Goal: Information Seeking & Learning: Check status

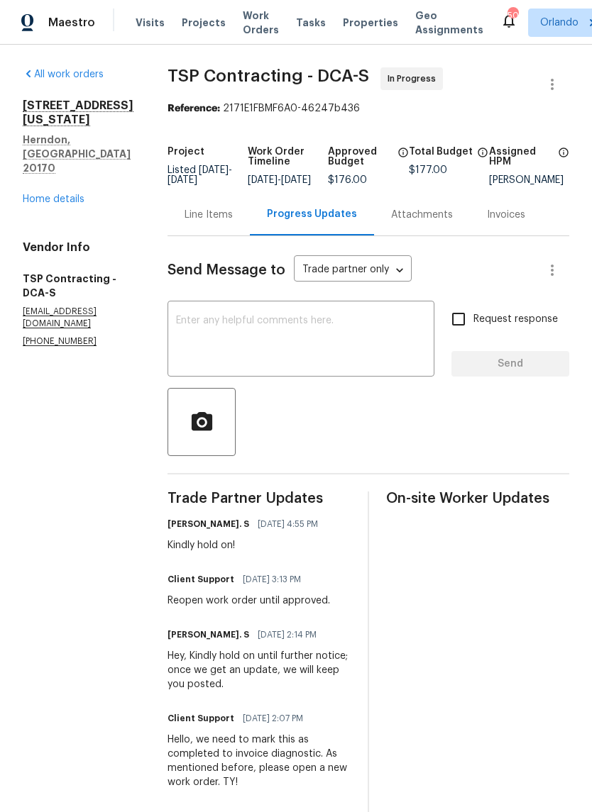
click at [204, 220] on div "Line Items" at bounding box center [208, 215] width 48 height 14
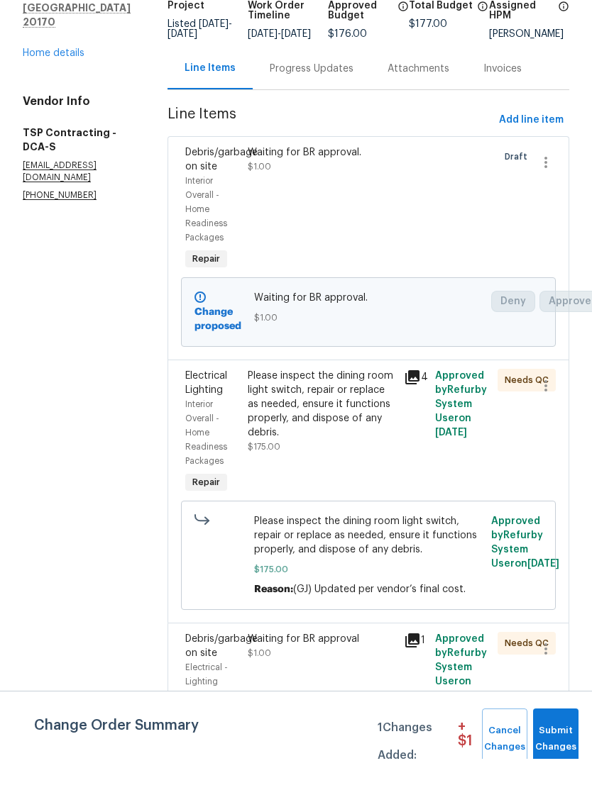
scroll to position [35, 0]
click at [560, 776] on span "Submit Changes" at bounding box center [555, 792] width 31 height 33
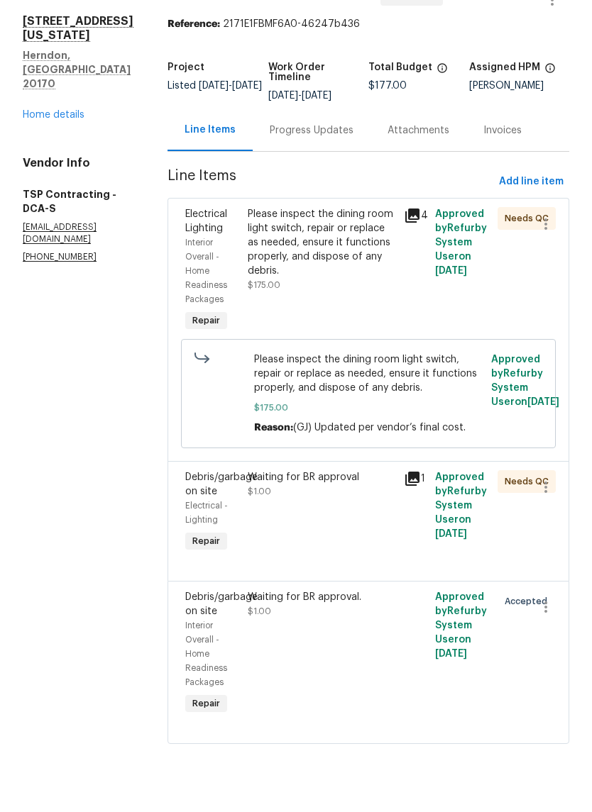
scroll to position [30, 0]
click at [308, 177] on div "Progress Updates" at bounding box center [312, 184] width 84 height 14
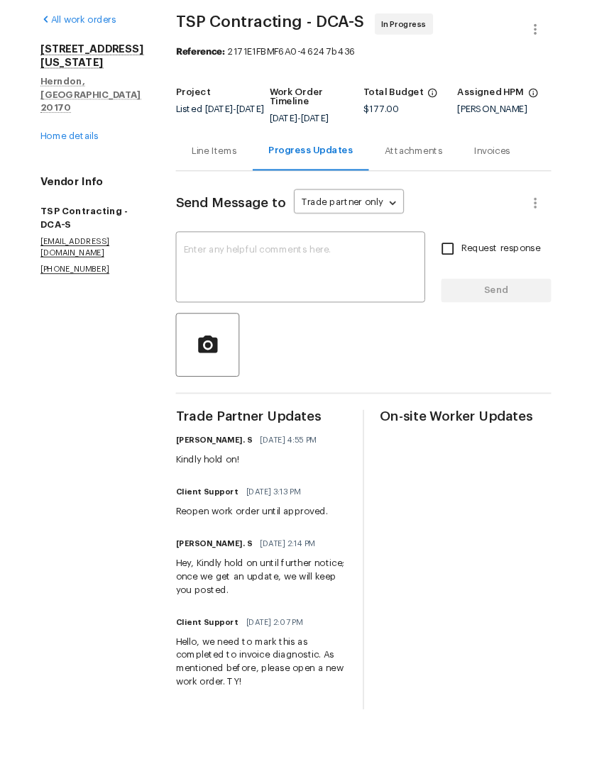
scroll to position [53, 0]
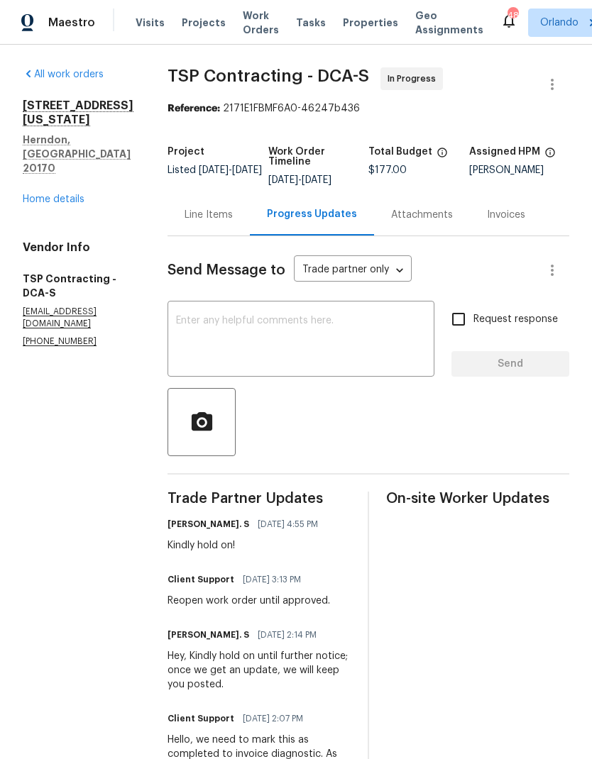
click at [71, 194] on link "Home details" at bounding box center [54, 199] width 62 height 10
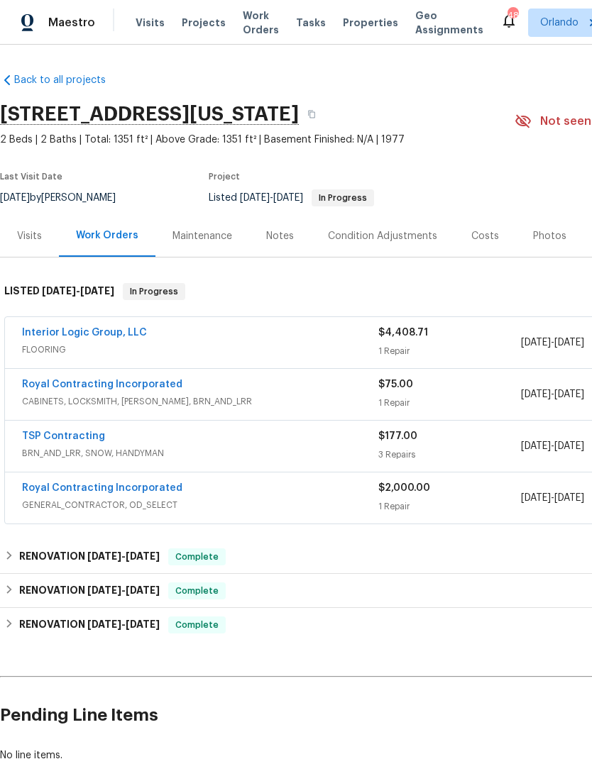
click at [160, 487] on link "Royal Contracting Incorporated" at bounding box center [102, 488] width 160 height 10
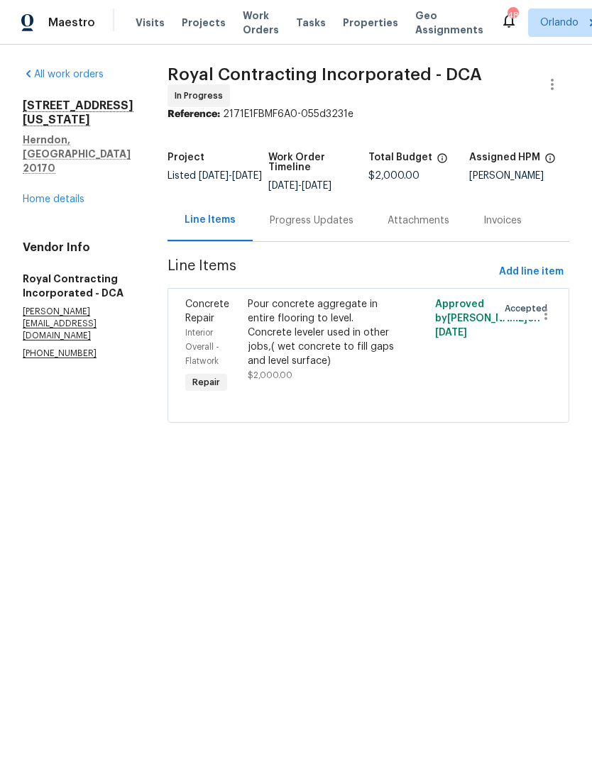
click at [67, 194] on link "Home details" at bounding box center [54, 199] width 62 height 10
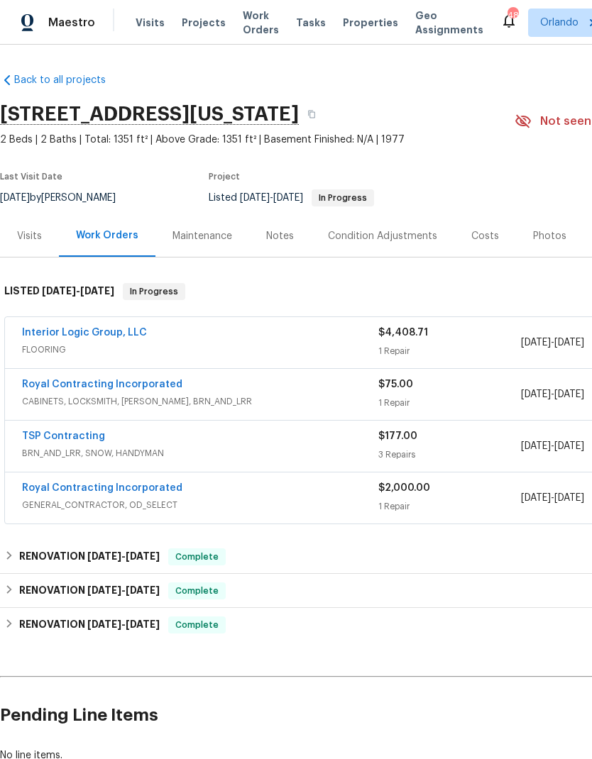
click at [93, 432] on link "TSP Contracting" at bounding box center [63, 436] width 83 height 10
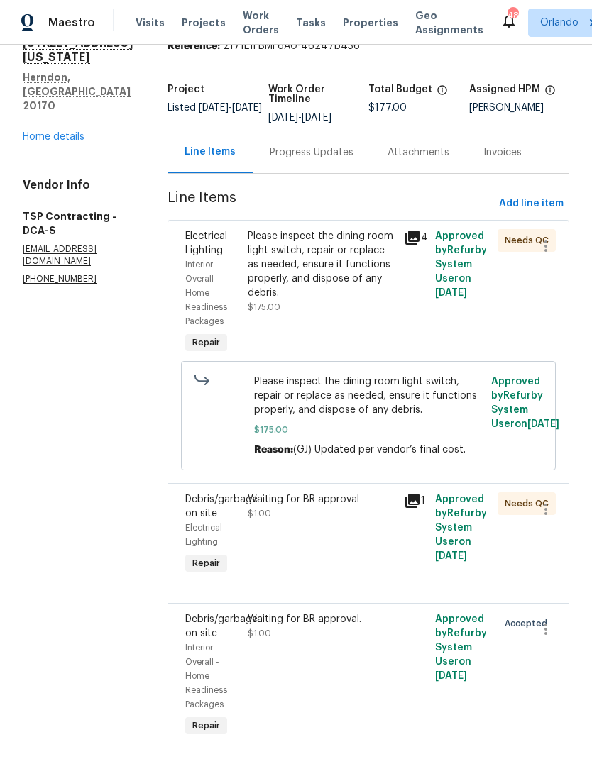
scroll to position [62, 0]
click at [74, 133] on link "Home details" at bounding box center [54, 138] width 62 height 10
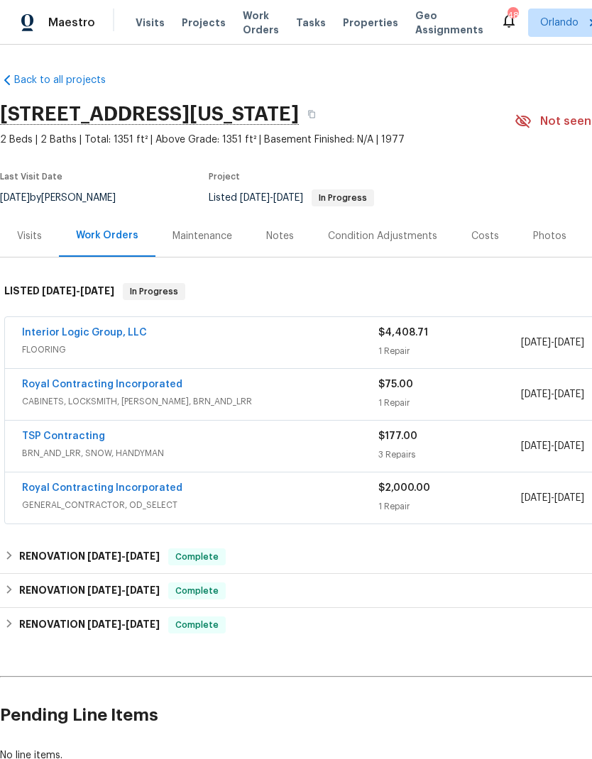
click at [146, 386] on link "Royal Contracting Incorporated" at bounding box center [102, 384] width 160 height 10
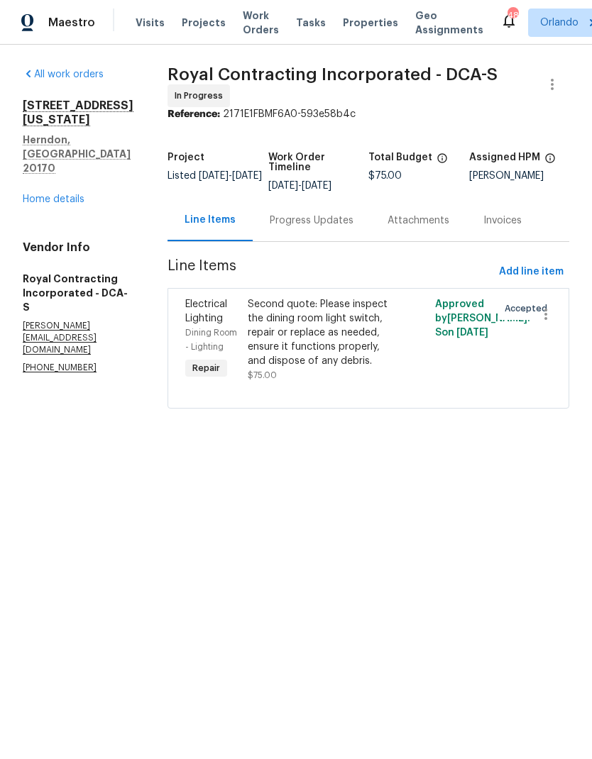
click at [326, 228] on div "Progress Updates" at bounding box center [312, 220] width 84 height 14
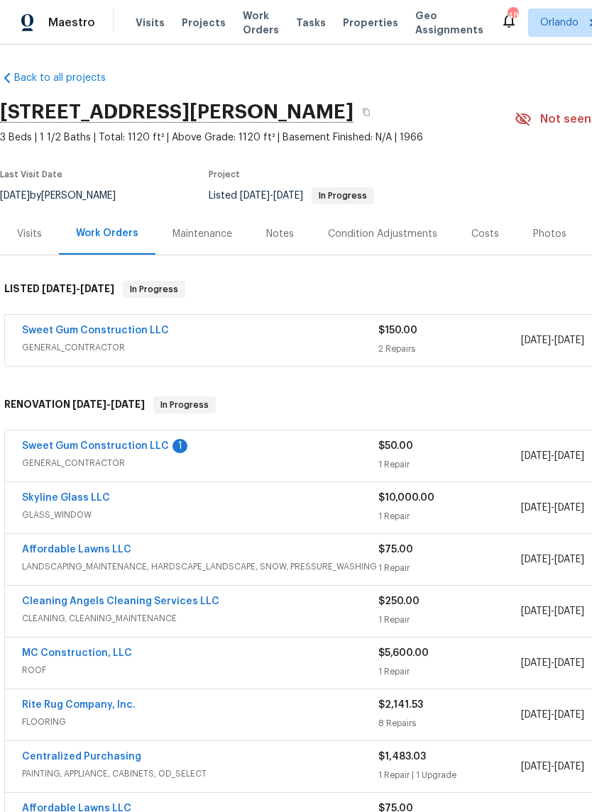
scroll to position [2, 0]
click at [160, 329] on link "Sweet Gum Construction LLC" at bounding box center [95, 331] width 147 height 10
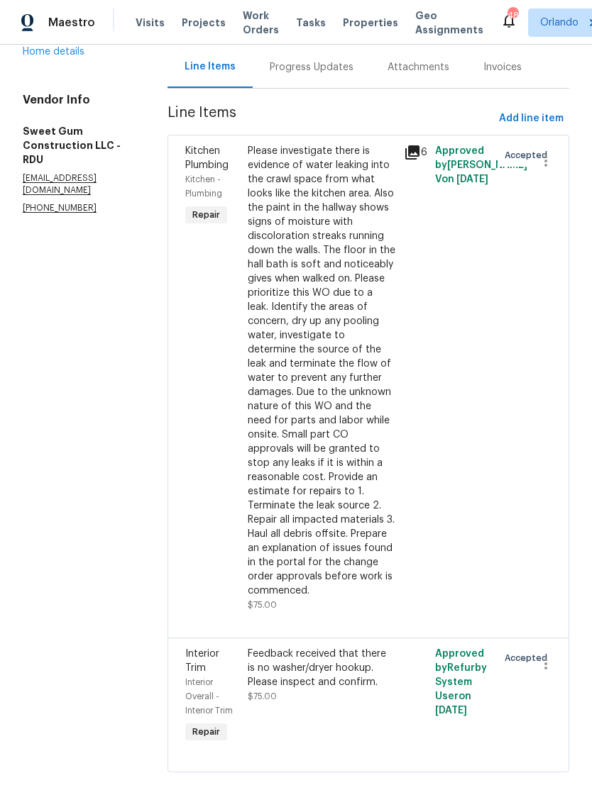
scroll to position [164, 0]
click at [419, 145] on icon at bounding box center [412, 152] width 14 height 14
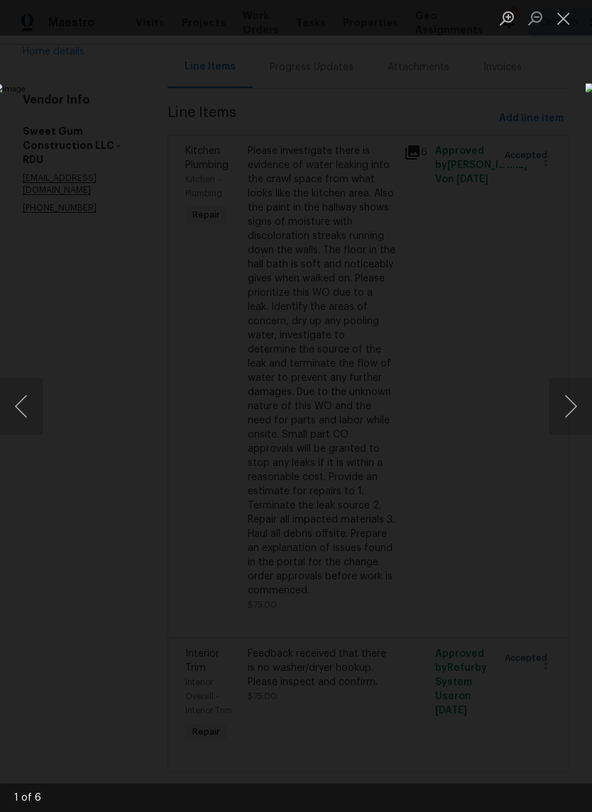
click at [572, 399] on button "Next image" at bounding box center [570, 406] width 43 height 57
click at [570, 399] on button "Next image" at bounding box center [570, 406] width 43 height 57
click at [571, 396] on button "Next image" at bounding box center [570, 406] width 43 height 57
click at [574, 399] on button "Next image" at bounding box center [570, 406] width 43 height 57
click at [569, 401] on button "Next image" at bounding box center [570, 406] width 43 height 57
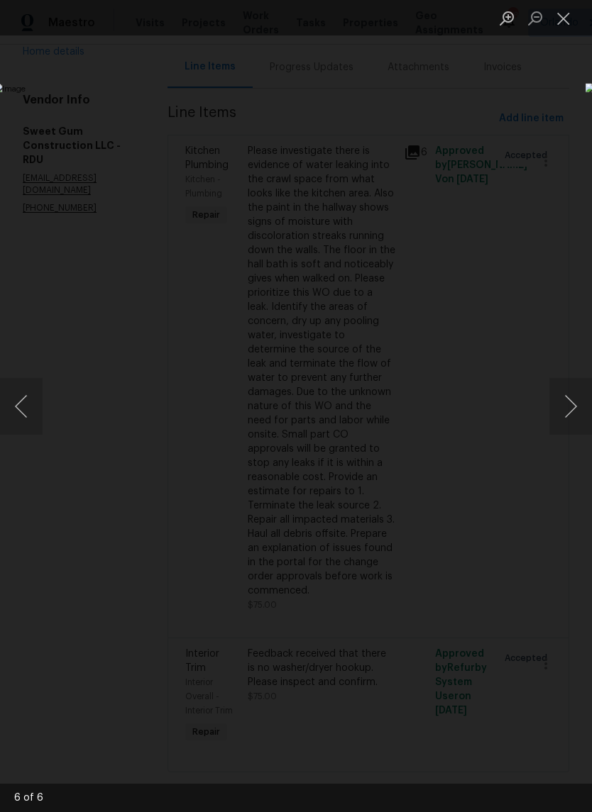
click at [567, 406] on button "Next image" at bounding box center [570, 406] width 43 height 57
click at [570, 404] on button "Next image" at bounding box center [570, 406] width 43 height 57
click at [569, 16] on button "Close lightbox" at bounding box center [563, 18] width 28 height 25
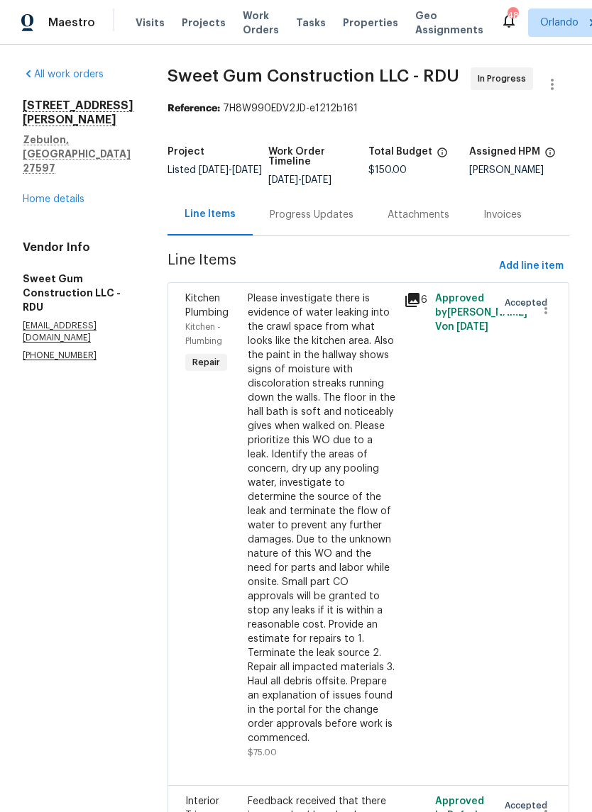
scroll to position [0, 0]
click at [75, 194] on link "Home details" at bounding box center [54, 199] width 62 height 10
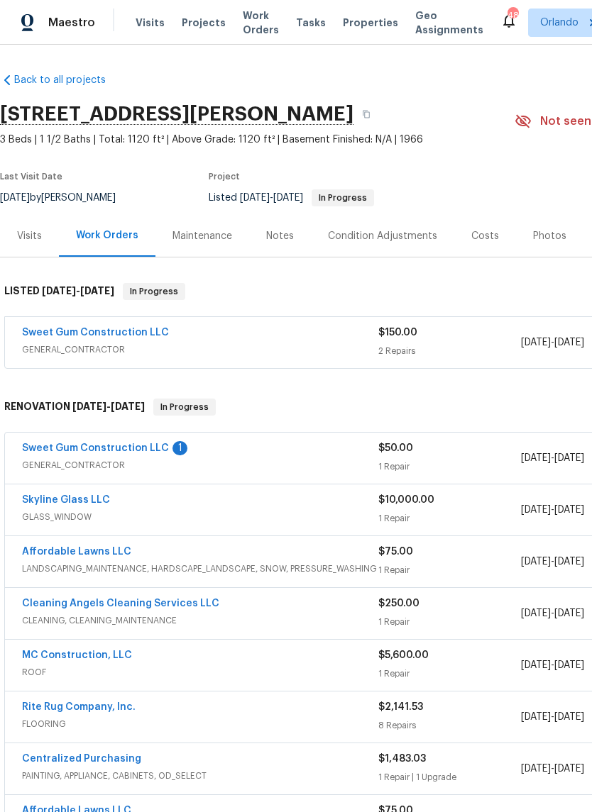
click at [155, 444] on link "Sweet Gum Construction LLC" at bounding box center [95, 448] width 147 height 10
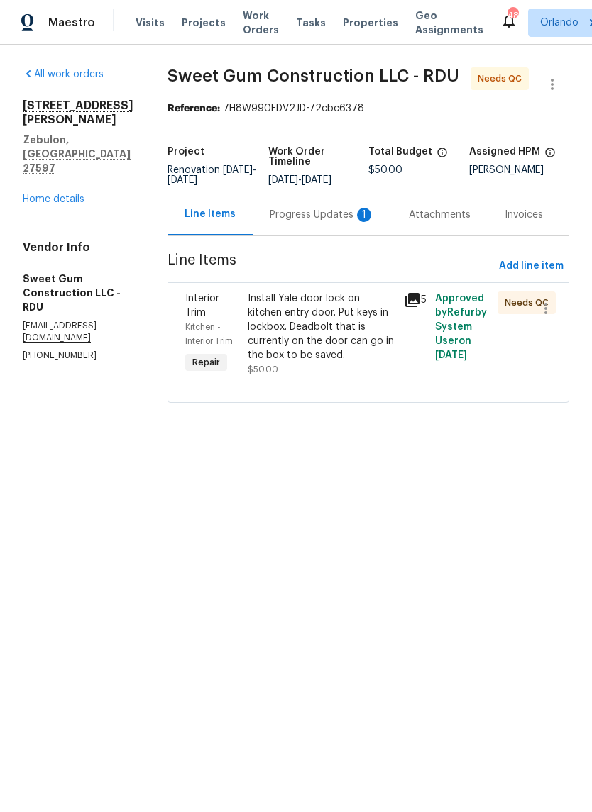
click at [70, 194] on link "Home details" at bounding box center [54, 199] width 62 height 10
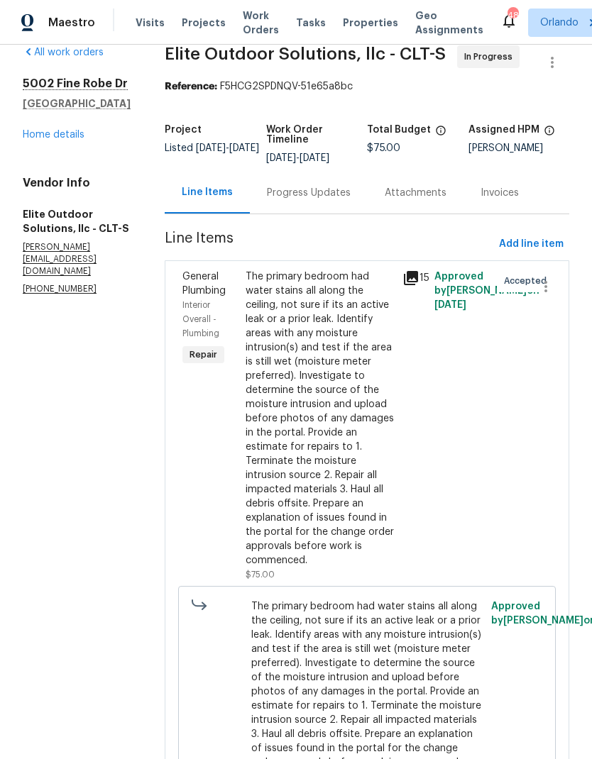
scroll to position [21, 0]
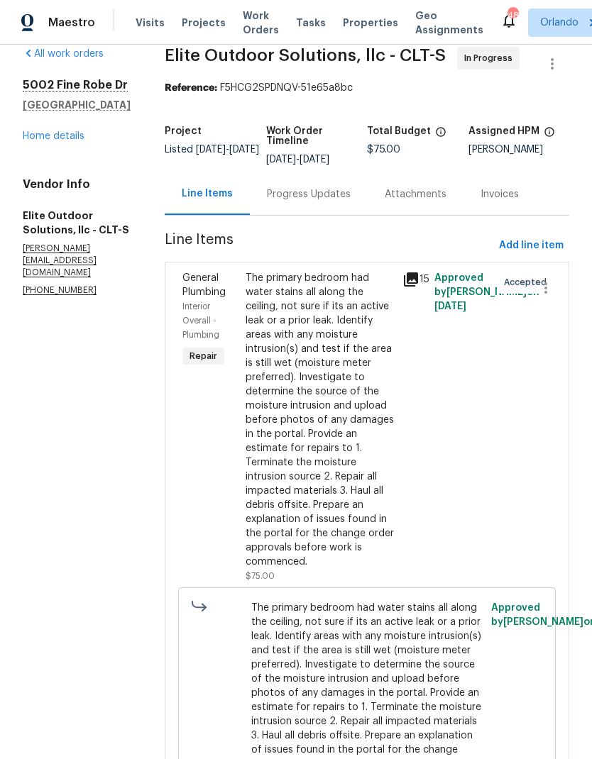
click at [299, 194] on div "Progress Updates" at bounding box center [309, 194] width 84 height 14
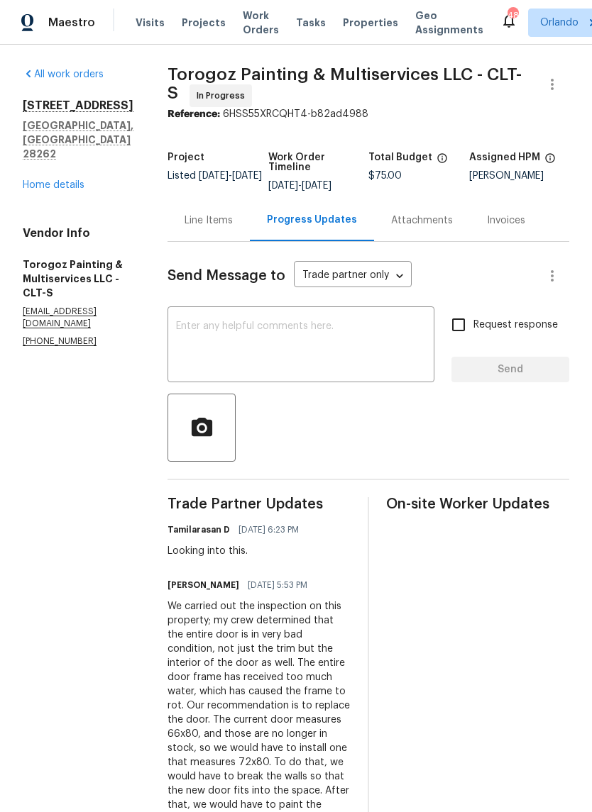
click at [233, 228] on div "Line Items" at bounding box center [208, 220] width 48 height 14
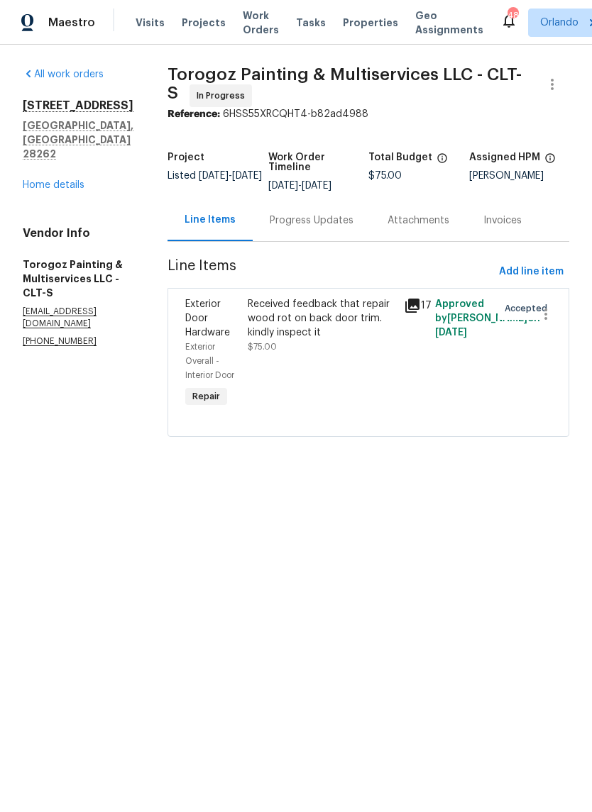
click at [361, 328] on div "Received feedback that repair wood rot on back door trim. kindly inspect it" at bounding box center [322, 318] width 148 height 43
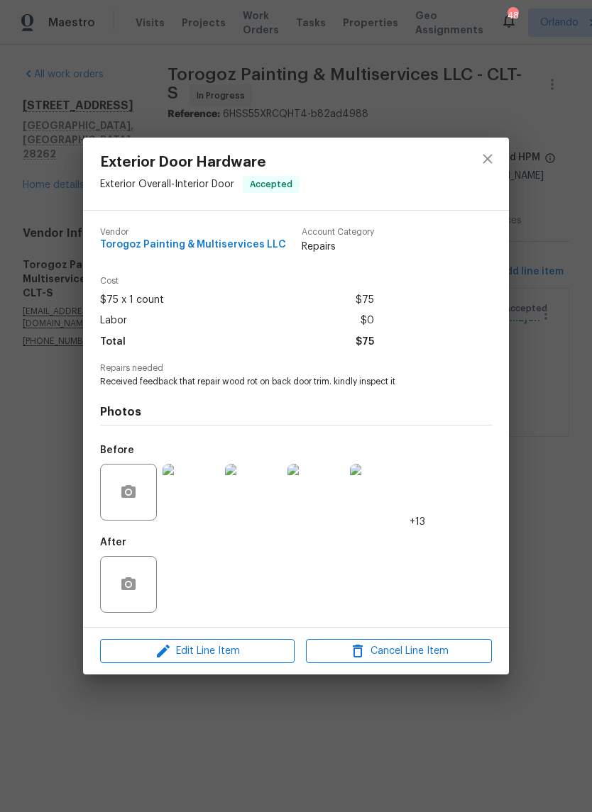
click at [201, 506] on img at bounding box center [190, 492] width 57 height 57
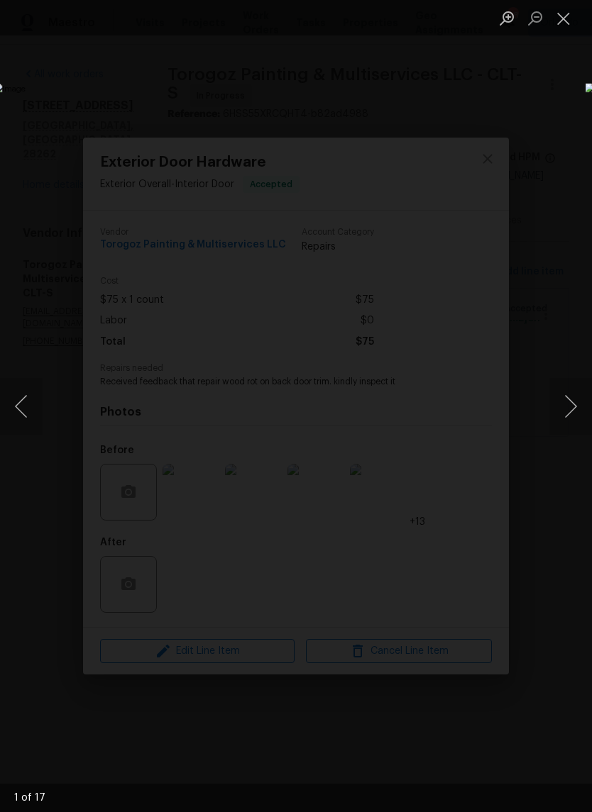
click at [569, 404] on button "Next image" at bounding box center [570, 406] width 43 height 57
click at [569, 400] on button "Next image" at bounding box center [570, 406] width 43 height 57
click at [568, 399] on button "Next image" at bounding box center [570, 406] width 43 height 57
click at [569, 400] on button "Next image" at bounding box center [570, 406] width 43 height 57
click at [567, 406] on button "Next image" at bounding box center [570, 406] width 43 height 57
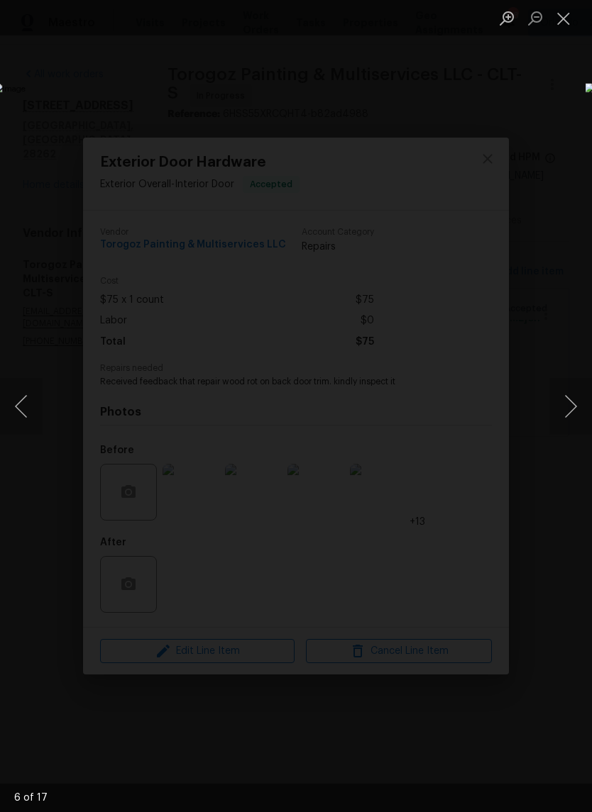
click at [571, 403] on button "Next image" at bounding box center [570, 406] width 43 height 57
click at [572, 405] on button "Next image" at bounding box center [570, 406] width 43 height 57
click at [571, 408] on button "Next image" at bounding box center [570, 406] width 43 height 57
click at [571, 414] on button "Next image" at bounding box center [570, 406] width 43 height 57
click at [568, 416] on button "Next image" at bounding box center [570, 406] width 43 height 57
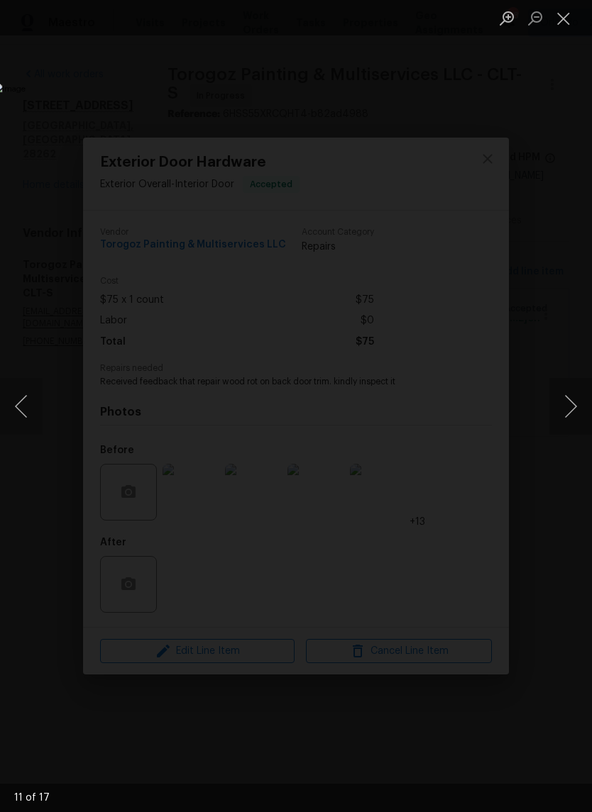
click at [571, 410] on button "Next image" at bounding box center [570, 406] width 43 height 57
click at [572, 411] on button "Next image" at bounding box center [570, 406] width 43 height 57
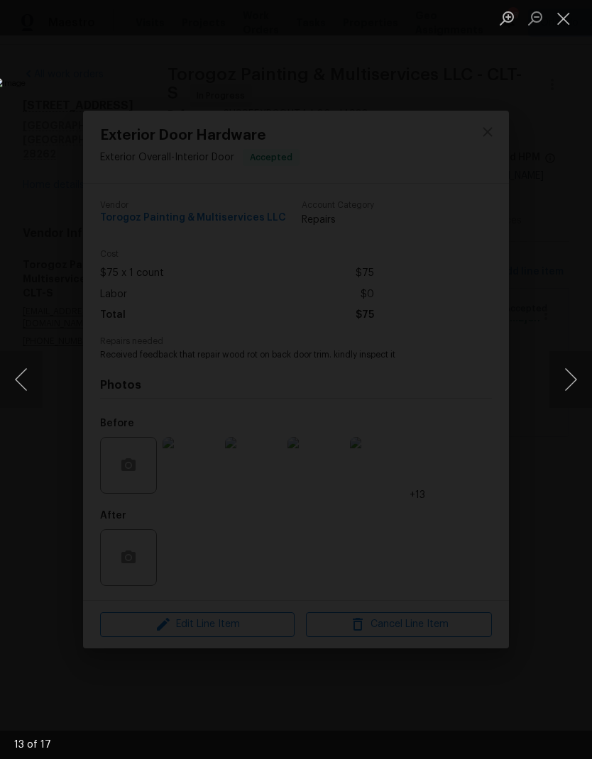
click at [570, 385] on button "Next image" at bounding box center [570, 379] width 43 height 57
click at [584, 392] on button "Next image" at bounding box center [570, 379] width 43 height 57
click at [581, 391] on button "Next image" at bounding box center [570, 379] width 43 height 57
click at [578, 401] on button "Next image" at bounding box center [570, 379] width 43 height 57
click at [576, 387] on button "Next image" at bounding box center [570, 379] width 43 height 57
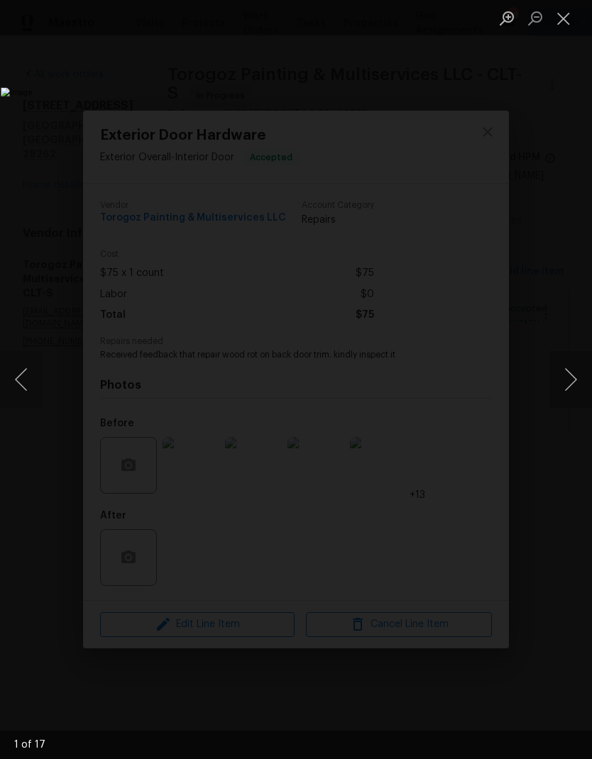
click at [579, 384] on button "Next image" at bounding box center [570, 379] width 43 height 57
click at [569, 379] on button "Next image" at bounding box center [570, 379] width 43 height 57
click at [568, 381] on button "Next image" at bounding box center [570, 379] width 43 height 57
click at [567, 382] on button "Next image" at bounding box center [570, 379] width 43 height 57
click at [570, 382] on button "Next image" at bounding box center [570, 379] width 43 height 57
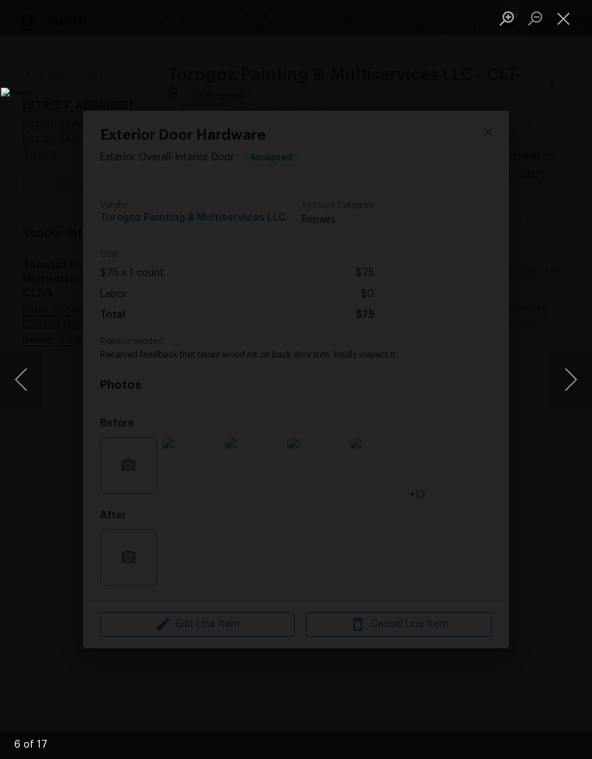
click at [570, 383] on button "Next image" at bounding box center [570, 379] width 43 height 57
click at [572, 382] on button "Next image" at bounding box center [570, 379] width 43 height 57
click at [572, 387] on button "Next image" at bounding box center [570, 379] width 43 height 57
click at [570, 381] on button "Next image" at bounding box center [570, 379] width 43 height 57
click at [565, 385] on button "Next image" at bounding box center [570, 379] width 43 height 57
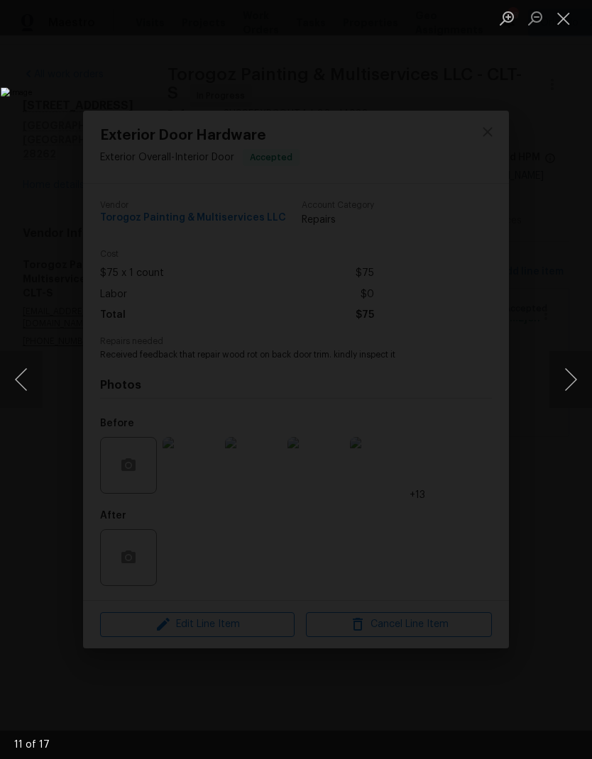
click at [566, 23] on button "Close lightbox" at bounding box center [563, 18] width 28 height 25
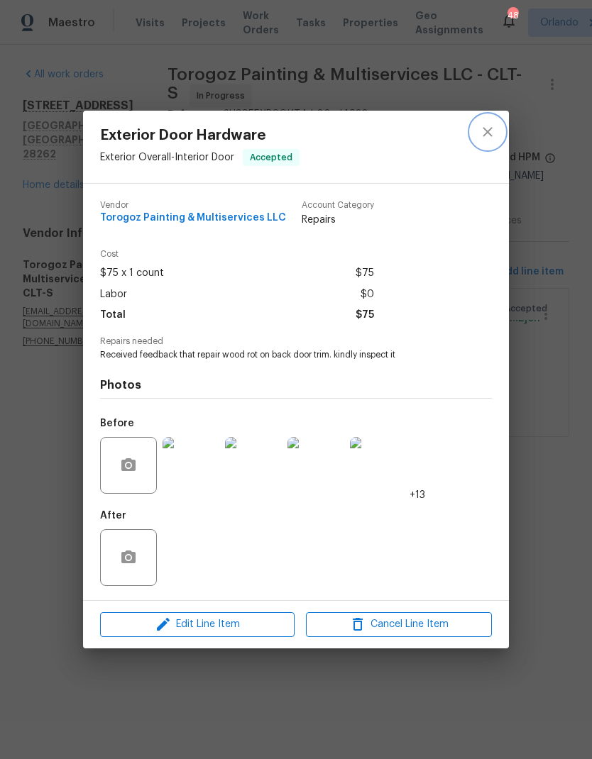
click at [488, 133] on icon "close" at bounding box center [487, 131] width 17 height 17
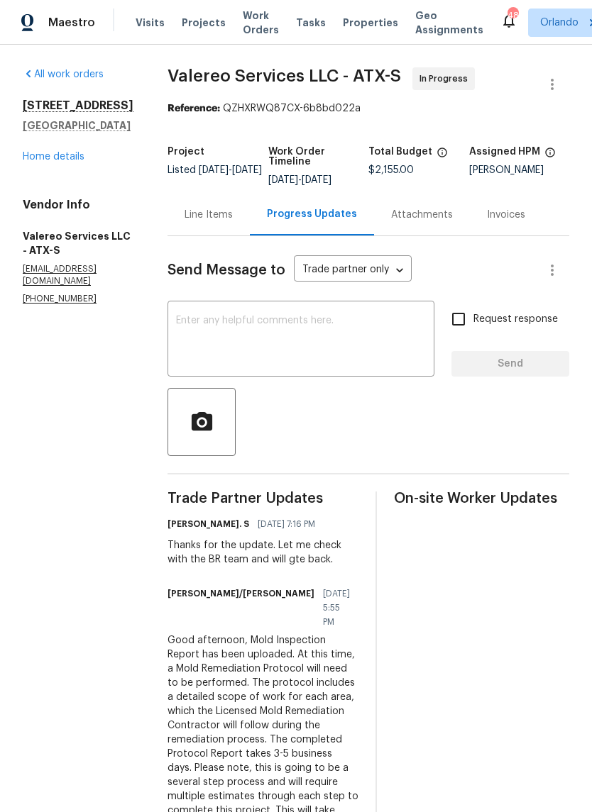
click at [201, 221] on div "Line Items" at bounding box center [208, 215] width 48 height 14
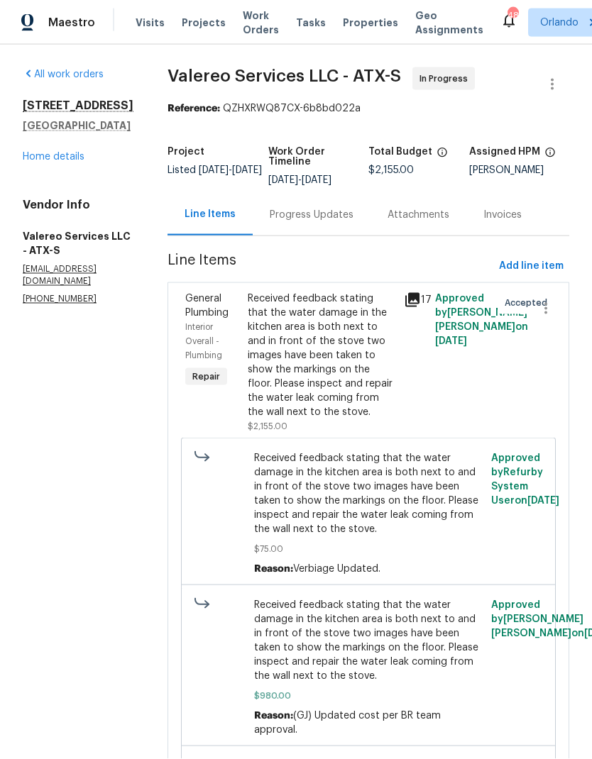
scroll to position [57, 0]
click at [355, 292] on div "Received feedback stating that the water damage in the kitchen area is both nex…" at bounding box center [322, 356] width 148 height 128
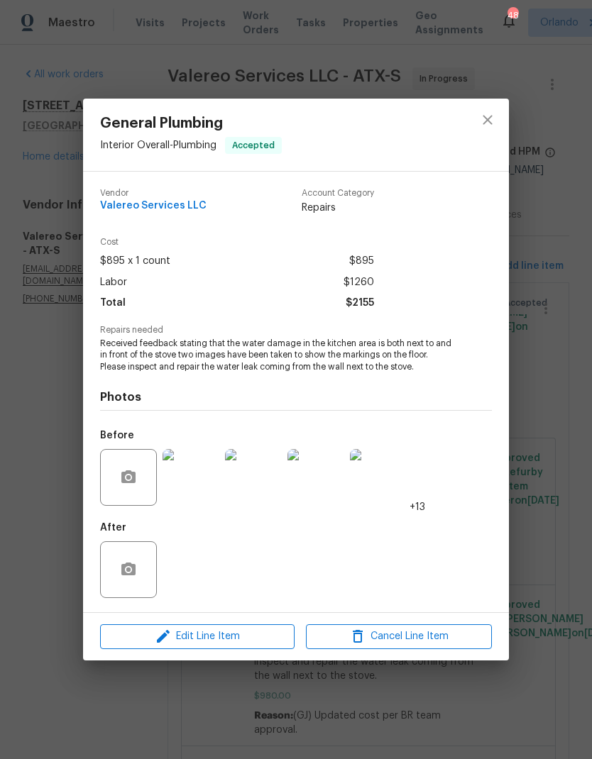
click at [194, 485] on img at bounding box center [190, 477] width 57 height 57
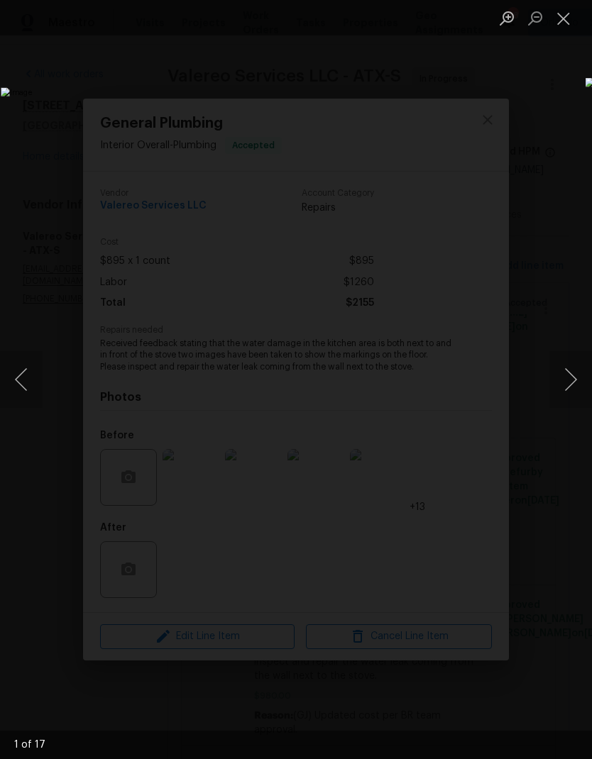
click at [569, 377] on button "Next image" at bounding box center [570, 379] width 43 height 57
click at [568, 378] on button "Next image" at bounding box center [570, 379] width 43 height 57
click at [564, 380] on button "Next image" at bounding box center [570, 379] width 43 height 57
click at [566, 380] on button "Next image" at bounding box center [570, 379] width 43 height 57
click at [566, 379] on button "Next image" at bounding box center [570, 379] width 43 height 57
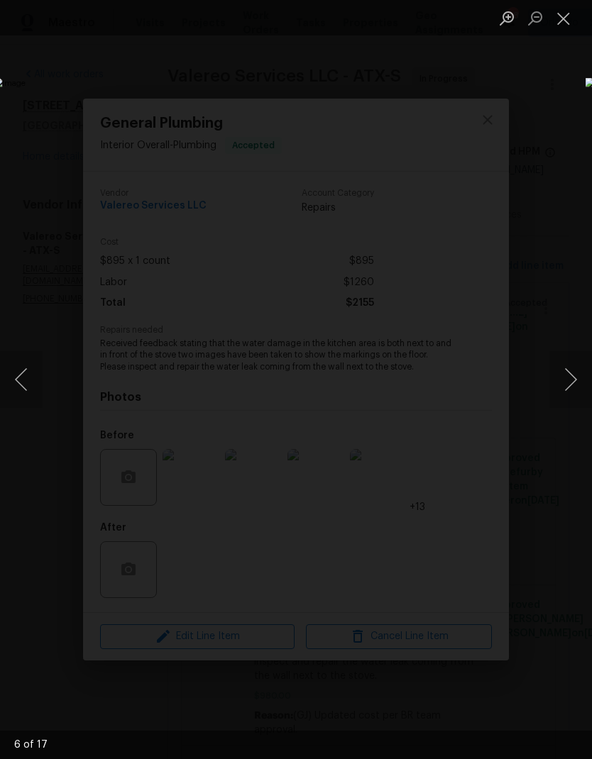
click at [565, 382] on button "Next image" at bounding box center [570, 379] width 43 height 57
click at [566, 376] on button "Next image" at bounding box center [570, 379] width 43 height 57
click at [564, 377] on button "Next image" at bounding box center [570, 379] width 43 height 57
click at [565, 376] on button "Next image" at bounding box center [570, 379] width 43 height 57
click at [565, 379] on button "Next image" at bounding box center [570, 379] width 43 height 57
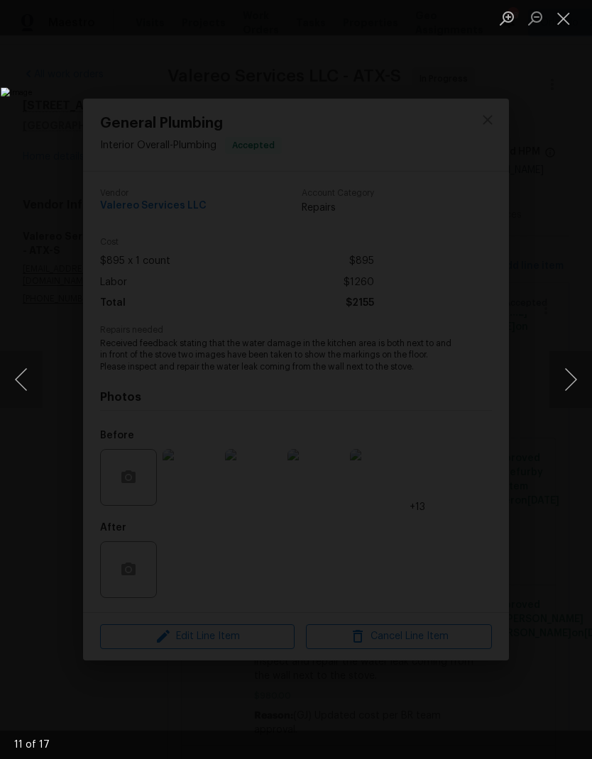
click at [566, 377] on button "Next image" at bounding box center [570, 379] width 43 height 57
click at [565, 378] on button "Next image" at bounding box center [570, 379] width 43 height 57
click at [565, 379] on button "Next image" at bounding box center [570, 379] width 43 height 57
click at [566, 380] on button "Next image" at bounding box center [570, 379] width 43 height 57
click at [564, 380] on button "Next image" at bounding box center [570, 379] width 43 height 57
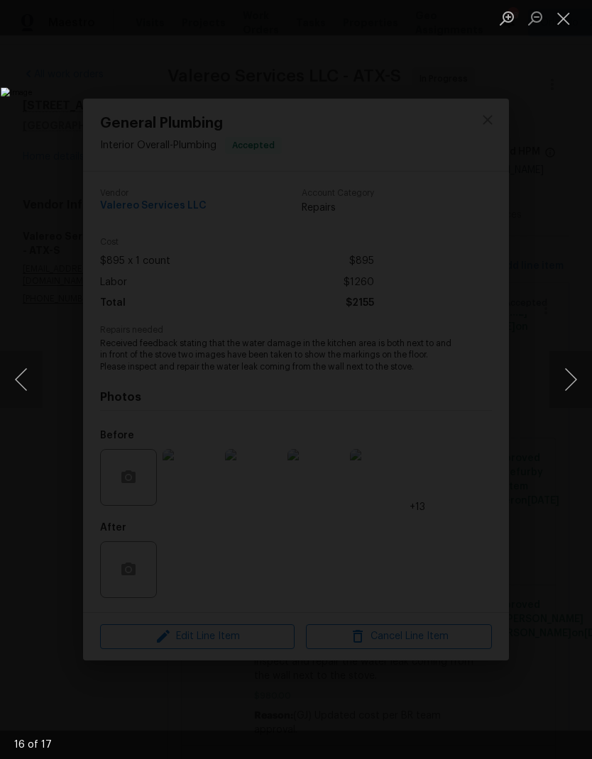
click at [563, 381] on button "Next image" at bounding box center [570, 379] width 43 height 57
click at [565, 381] on button "Next image" at bounding box center [570, 379] width 43 height 57
click at [565, 382] on button "Next image" at bounding box center [570, 379] width 43 height 57
click at [567, 21] on button "Close lightbox" at bounding box center [563, 18] width 28 height 25
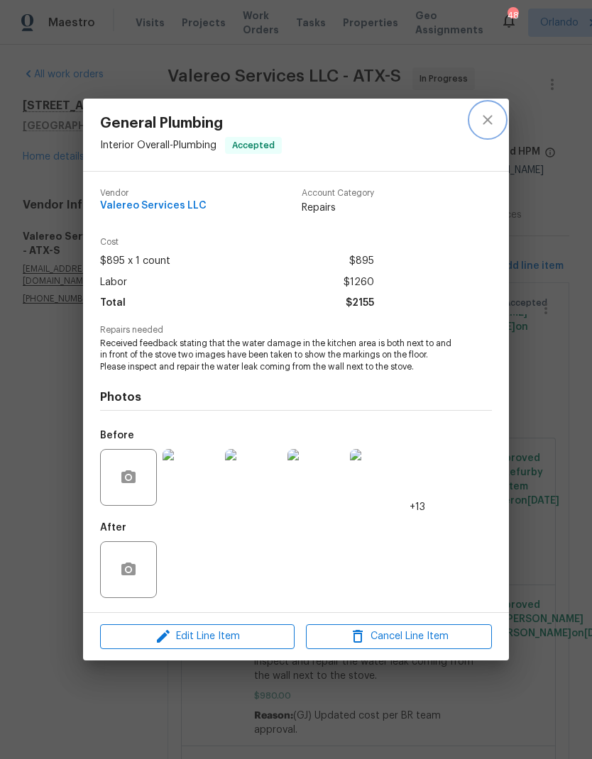
click at [493, 118] on icon "close" at bounding box center [487, 119] width 17 height 17
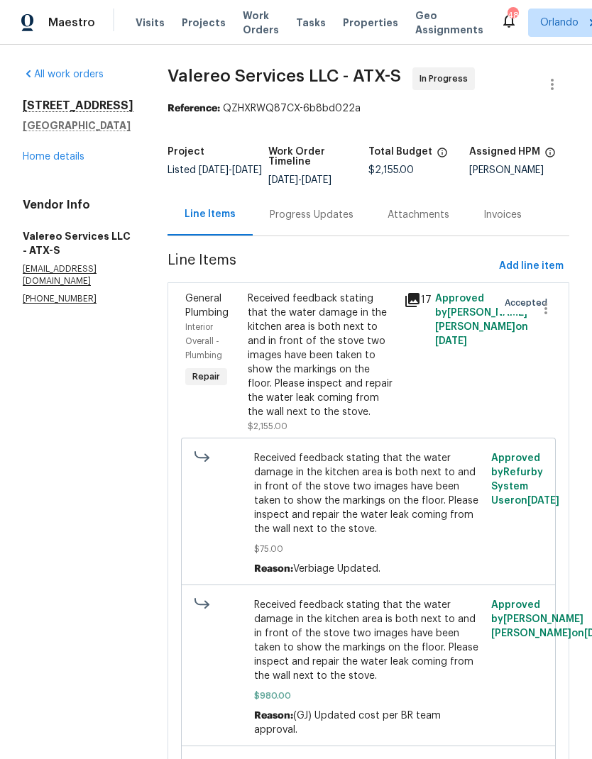
click at [82, 152] on link "Home details" at bounding box center [54, 157] width 62 height 10
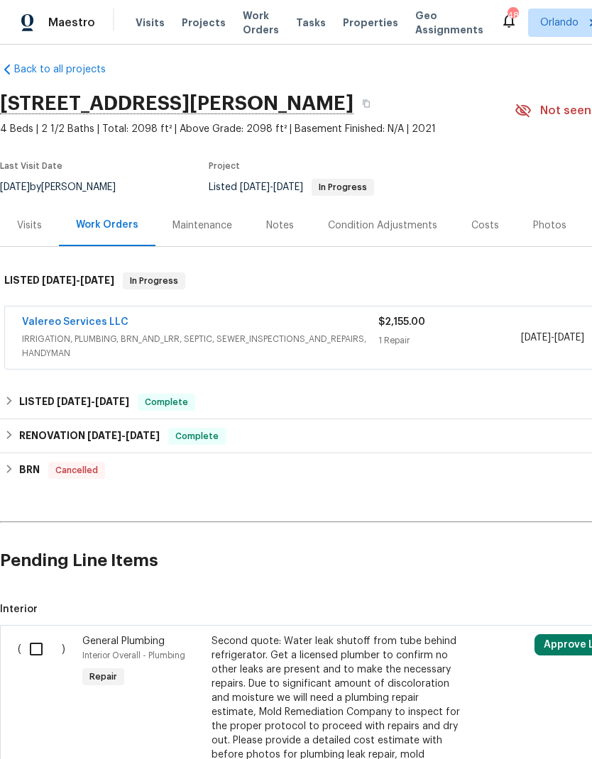
scroll to position [11, 0]
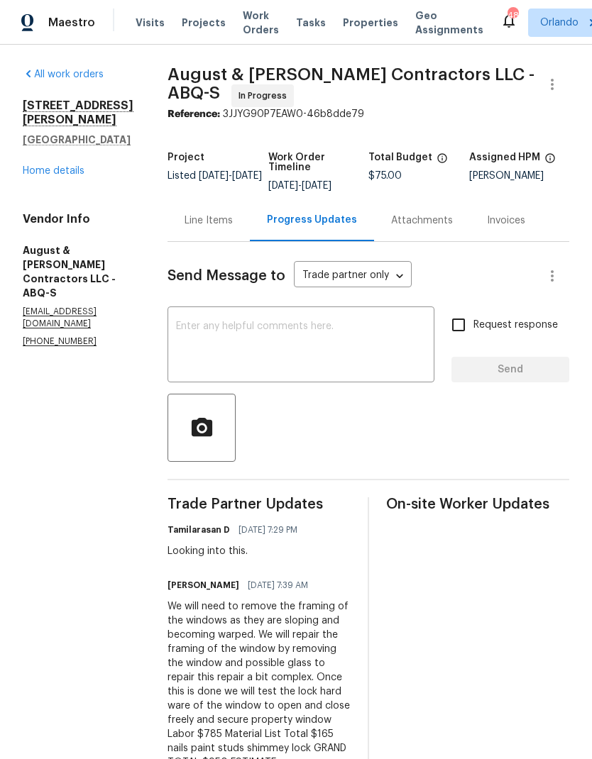
click at [209, 216] on div "Line Items" at bounding box center [208, 220] width 48 height 14
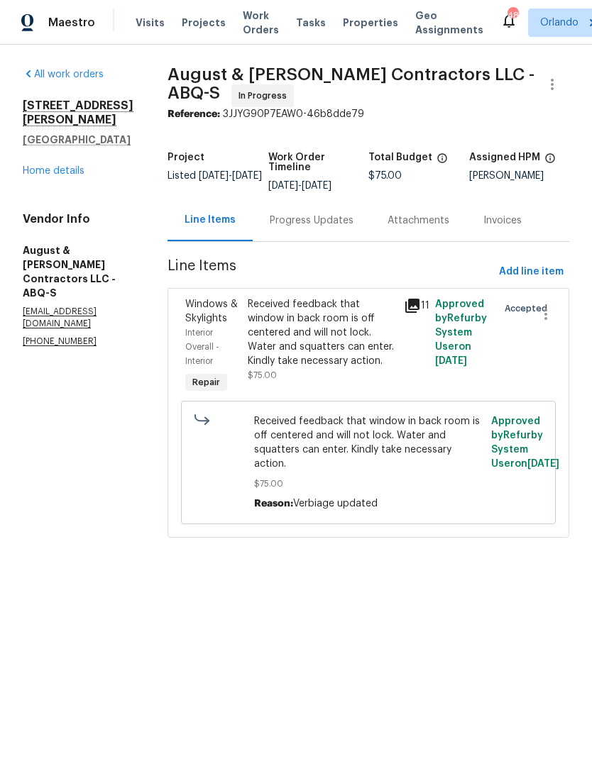
click at [282, 318] on div "Received feedback that window in back room is off centered and will not lock. W…" at bounding box center [322, 332] width 148 height 71
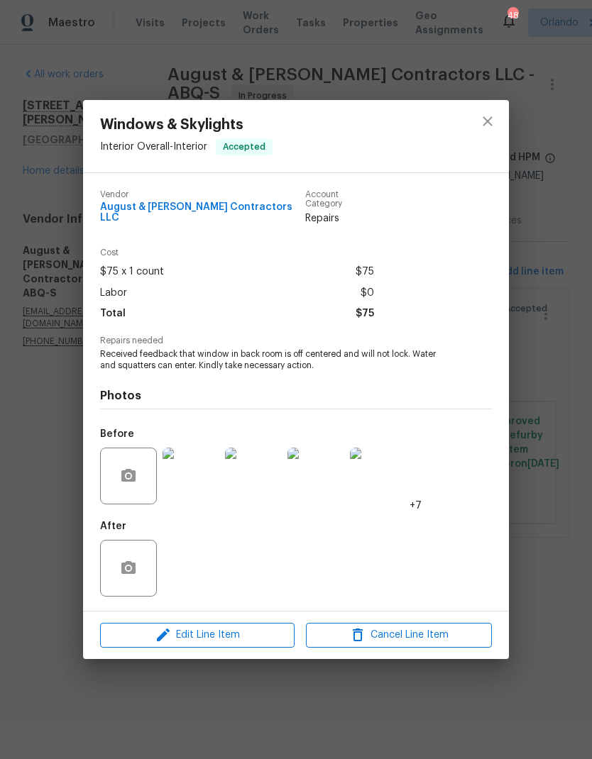
click at [196, 484] on img at bounding box center [190, 476] width 57 height 57
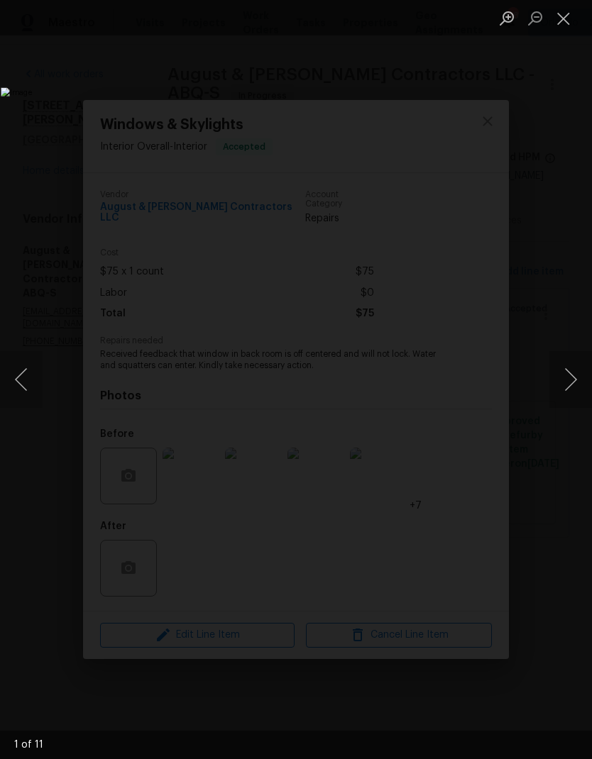
click at [571, 381] on button "Next image" at bounding box center [570, 379] width 43 height 57
click at [570, 372] on button "Next image" at bounding box center [570, 379] width 43 height 57
click at [569, 370] on button "Next image" at bounding box center [570, 379] width 43 height 57
click at [570, 376] on button "Next image" at bounding box center [570, 379] width 43 height 57
click at [22, 372] on button "Previous image" at bounding box center [21, 379] width 43 height 57
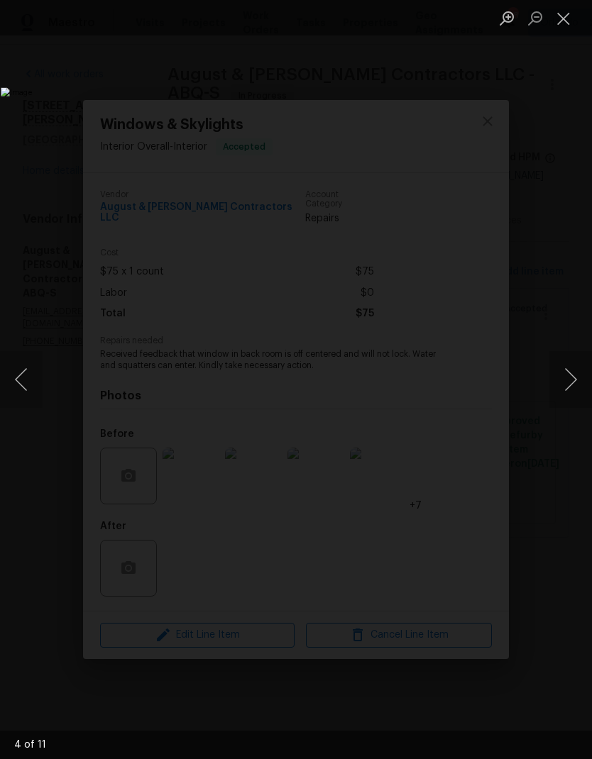
click at [575, 379] on button "Next image" at bounding box center [570, 379] width 43 height 57
click at [574, 381] on button "Next image" at bounding box center [570, 379] width 43 height 57
click at [575, 381] on button "Next image" at bounding box center [570, 379] width 43 height 57
click at [572, 376] on button "Next image" at bounding box center [570, 379] width 43 height 57
click at [573, 381] on button "Next image" at bounding box center [570, 379] width 43 height 57
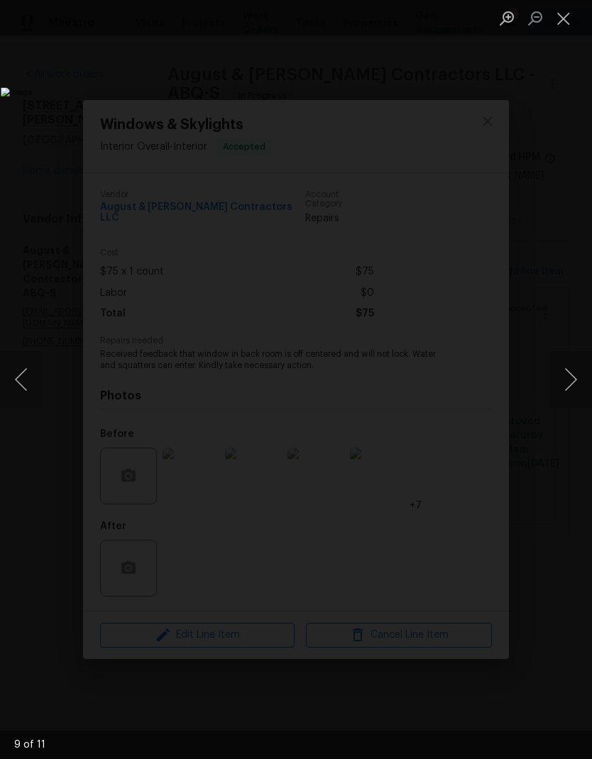
click at [575, 378] on button "Next image" at bounding box center [570, 379] width 43 height 57
click at [573, 376] on button "Next image" at bounding box center [570, 379] width 43 height 57
click at [573, 379] on button "Next image" at bounding box center [570, 379] width 43 height 57
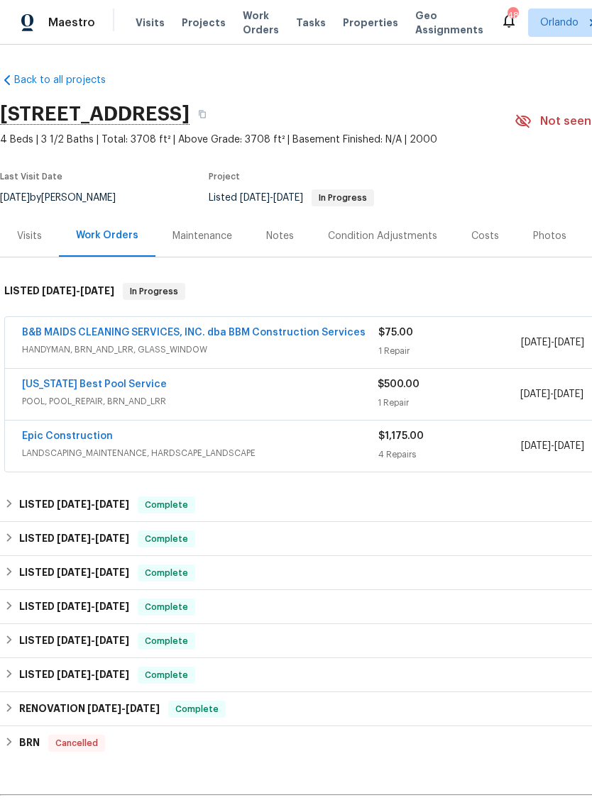
click at [290, 328] on link "B&B MAIDS CLEANING SERVICES, INC. dba BBM Construction Services" at bounding box center [193, 333] width 343 height 10
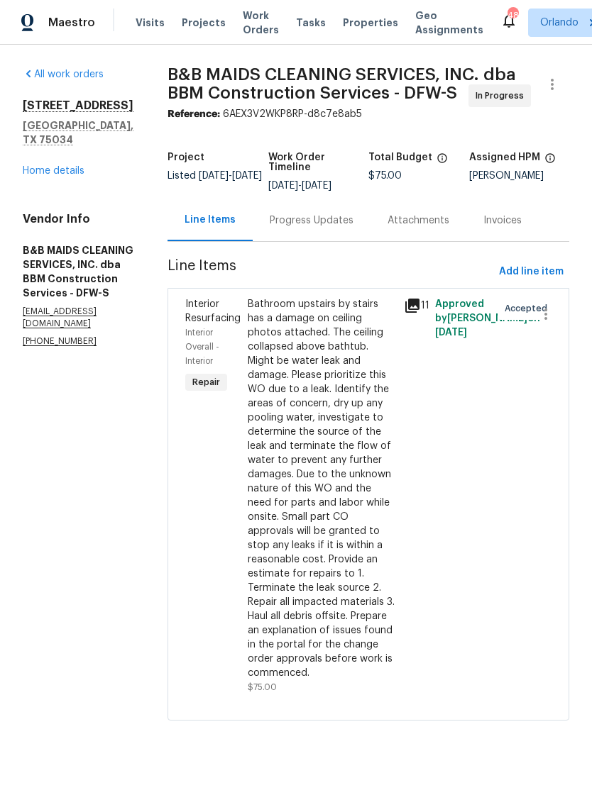
click at [351, 446] on div "Bathroom upstairs by stairs has a damage on ceiling photos attached. The ceilin…" at bounding box center [322, 488] width 148 height 383
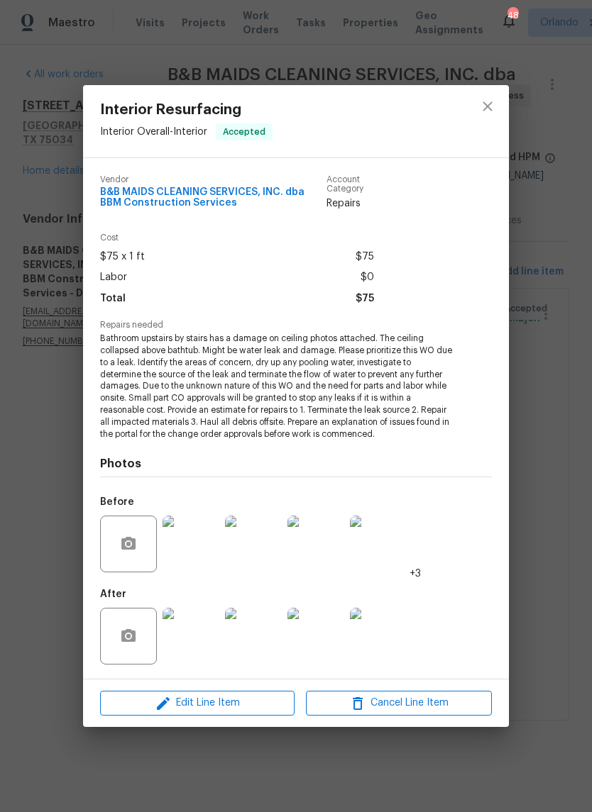
click at [196, 552] on img at bounding box center [190, 544] width 57 height 57
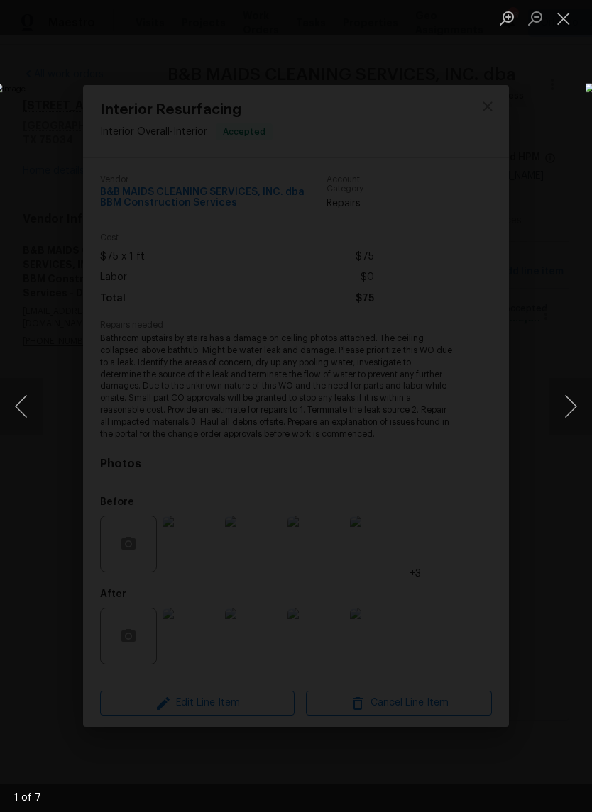
click at [571, 404] on button "Next image" at bounding box center [570, 406] width 43 height 57
click at [573, 405] on button "Next image" at bounding box center [570, 406] width 43 height 57
click at [575, 406] on button "Next image" at bounding box center [570, 406] width 43 height 57
click at [572, 404] on button "Next image" at bounding box center [570, 406] width 43 height 57
click at [571, 404] on button "Next image" at bounding box center [570, 406] width 43 height 57
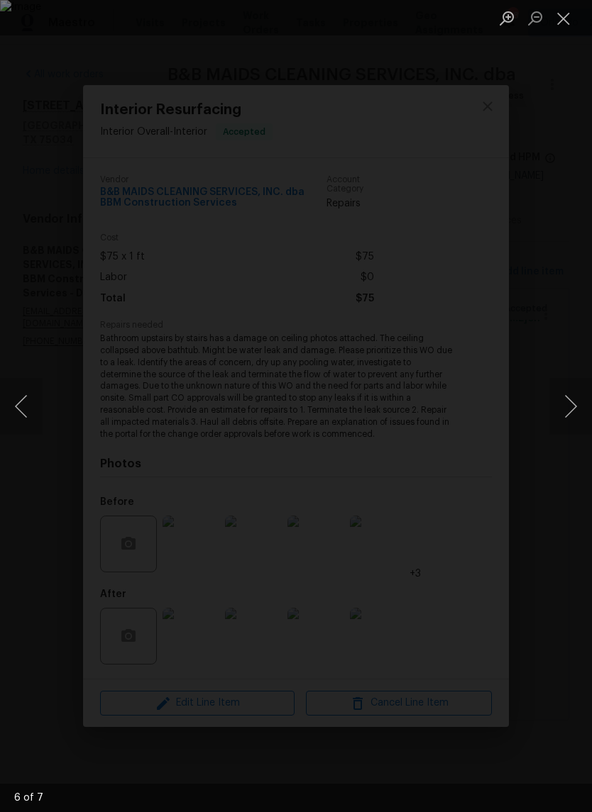
click at [571, 404] on button "Next image" at bounding box center [570, 406] width 43 height 57
click at [572, 404] on button "Next image" at bounding box center [570, 406] width 43 height 57
click at [573, 404] on button "Next image" at bounding box center [570, 406] width 43 height 57
click at [571, 404] on button "Next image" at bounding box center [570, 406] width 43 height 57
click at [564, 30] on button "Close lightbox" at bounding box center [563, 18] width 28 height 25
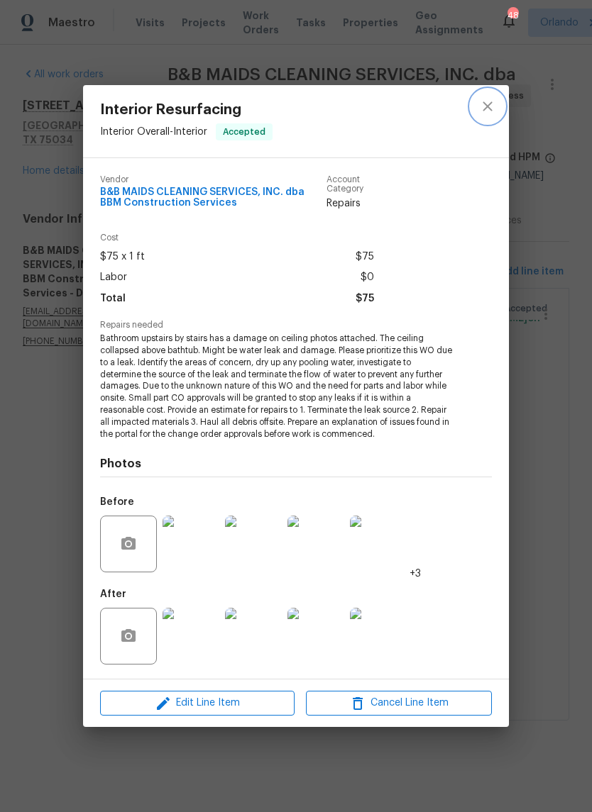
click at [489, 109] on icon "close" at bounding box center [486, 105] width 9 height 9
